Goal: Task Accomplishment & Management: Manage account settings

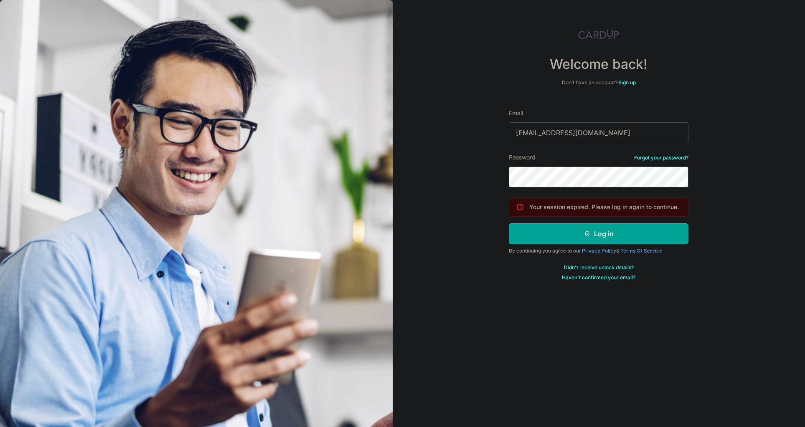
click at [549, 134] on input "[EMAIL_ADDRESS][DOMAIN_NAME]" at bounding box center [599, 132] width 180 height 21
click at [460, 210] on div "Welcome back! Don’t have an account? Sign up Email [EMAIL_ADDRESS][DOMAIN_NAME]…" at bounding box center [599, 213] width 413 height 427
click at [578, 238] on button "Log in" at bounding box center [599, 233] width 180 height 21
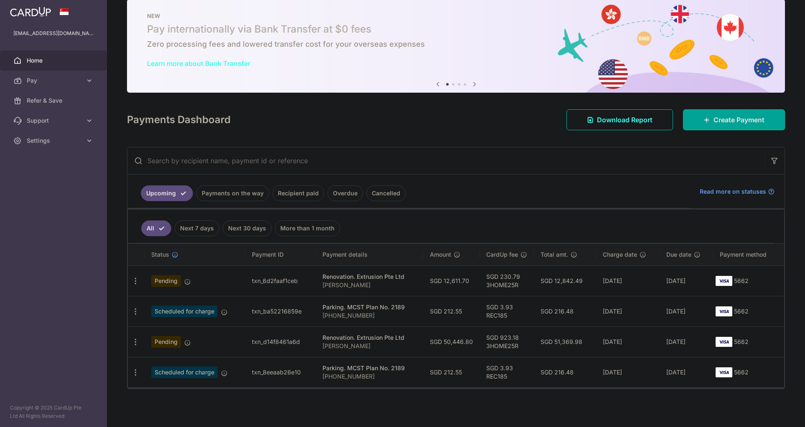
scroll to position [15, 0]
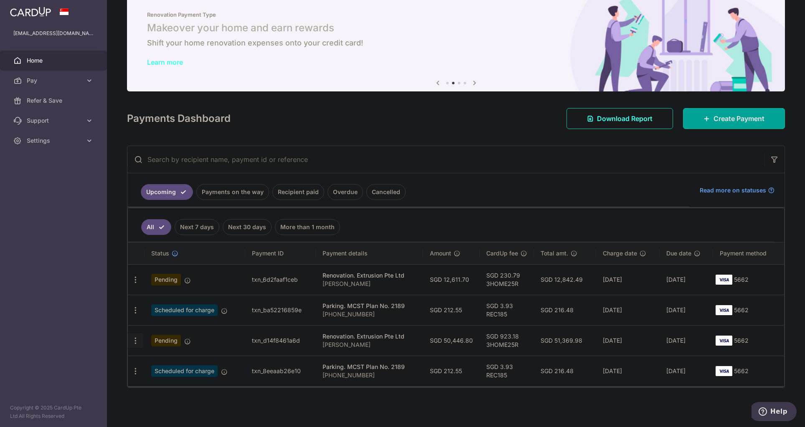
click at [136, 342] on icon "button" at bounding box center [135, 341] width 9 height 9
click at [169, 367] on span "Update payment" at bounding box center [180, 364] width 57 height 10
radio input "true"
type input "50,446.80"
type input "11/11/2025"
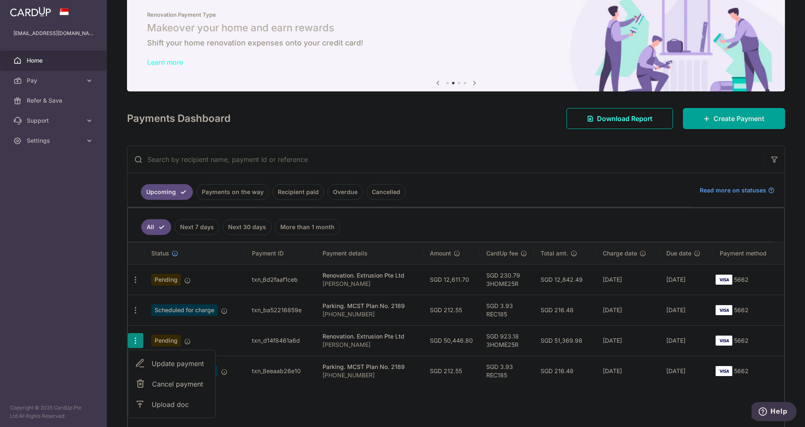
type input "Noel"
type input "Next 40%"
type input "3HOME25R"
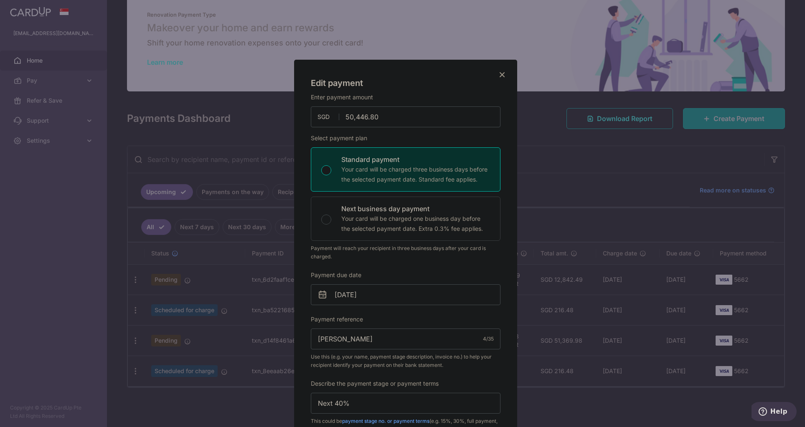
scroll to position [0, 0]
click at [499, 75] on icon "Close" at bounding box center [502, 75] width 10 height 10
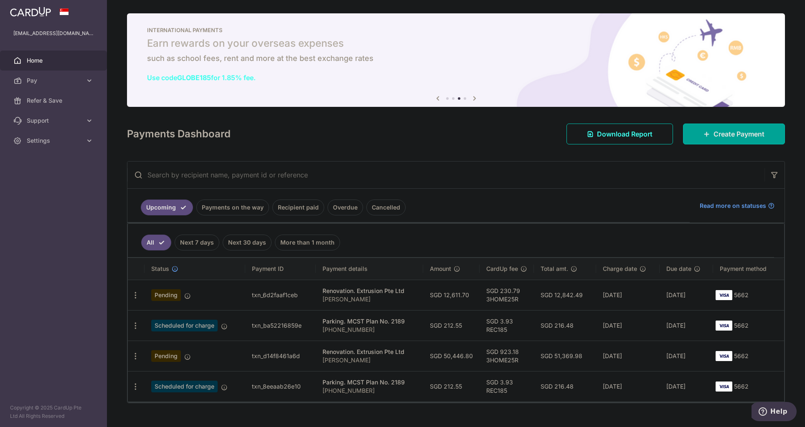
click at [470, 99] on icon at bounding box center [475, 98] width 10 height 10
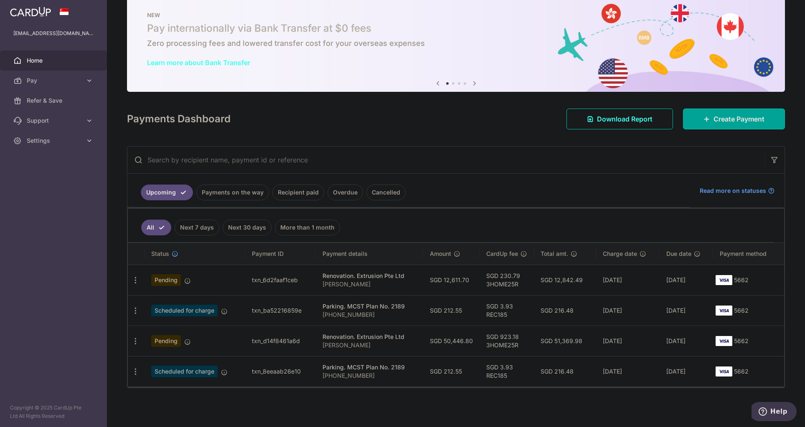
scroll to position [15, 0]
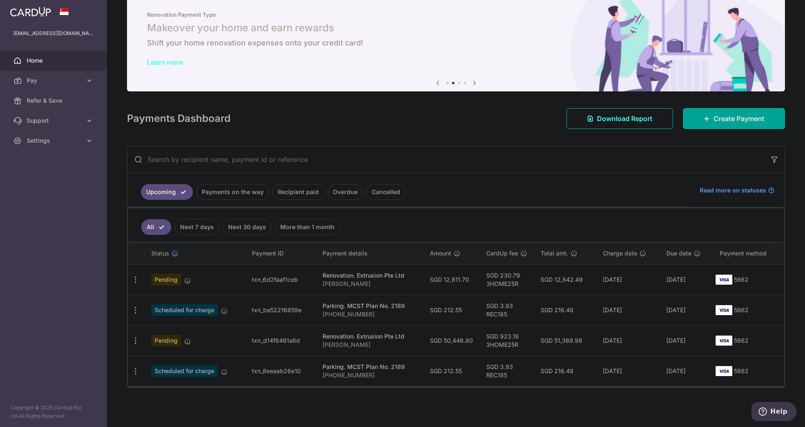
click at [292, 193] on link "Recipient paid" at bounding box center [298, 192] width 52 height 16
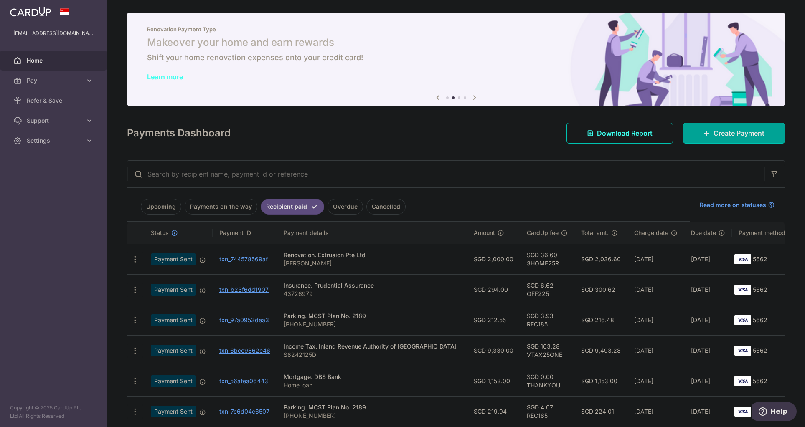
scroll to position [0, 0]
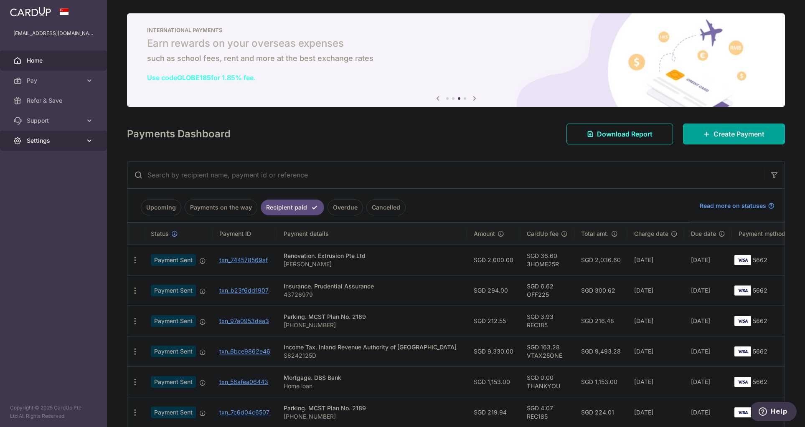
click at [74, 145] on link "Settings" at bounding box center [53, 141] width 107 height 20
click at [51, 185] on span "Logout" at bounding box center [54, 181] width 55 height 8
